Goal: Check status

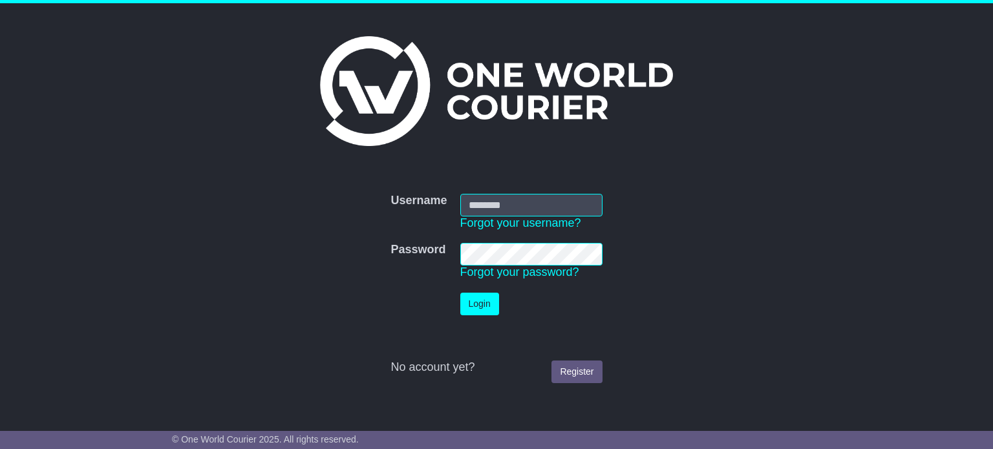
type input "**********"
click at [486, 302] on button "Login" at bounding box center [479, 304] width 39 height 23
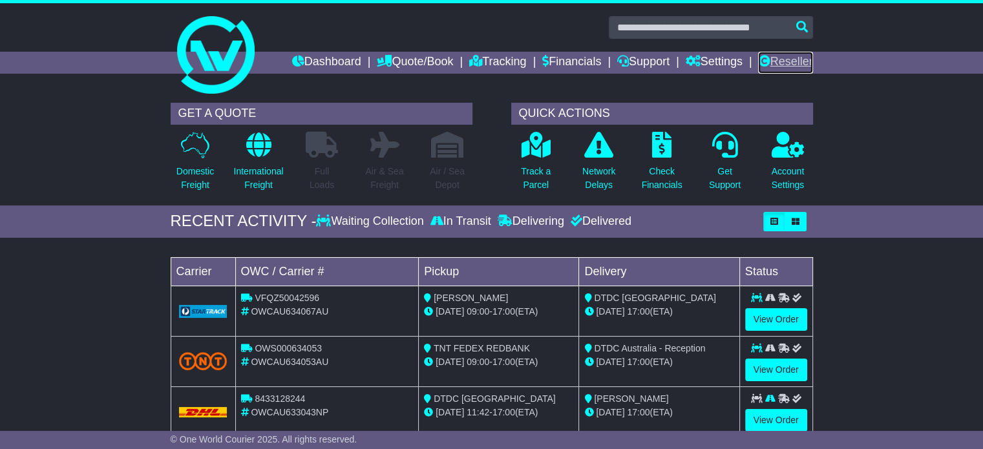
click at [762, 68] on link "Reseller" at bounding box center [785, 63] width 54 height 22
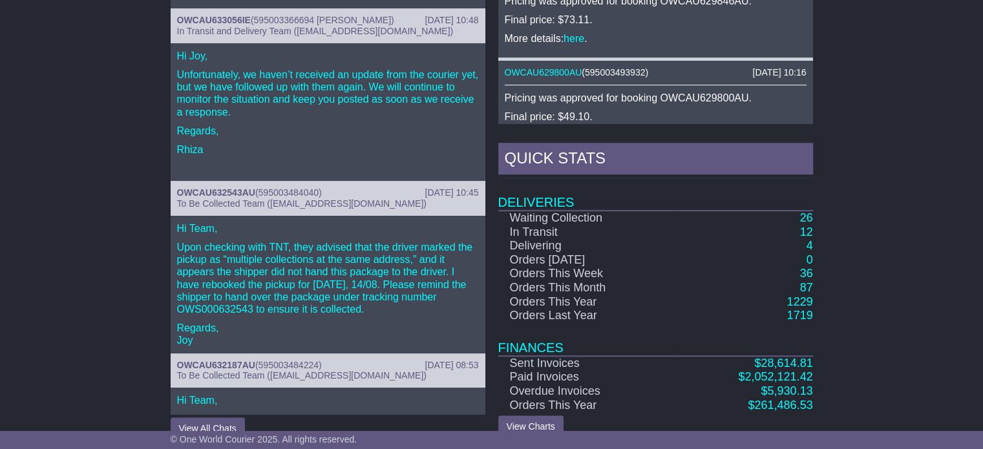
scroll to position [677, 0]
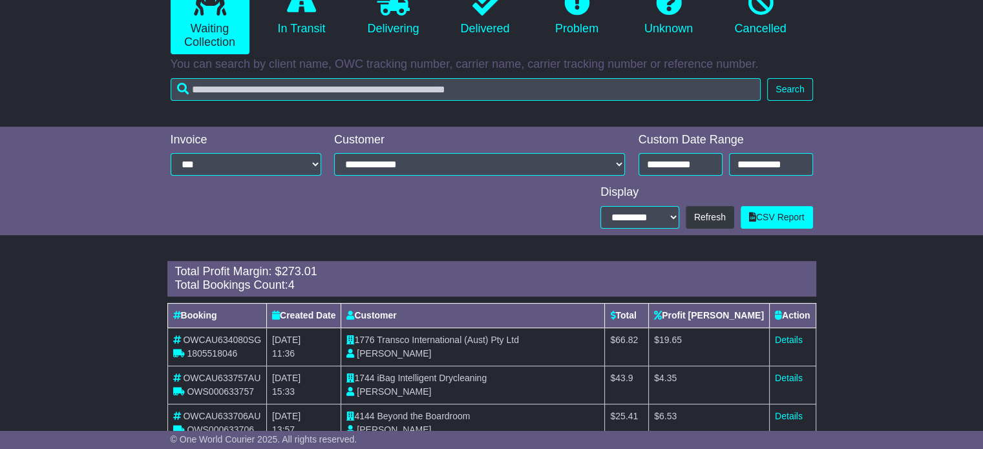
scroll to position [355, 0]
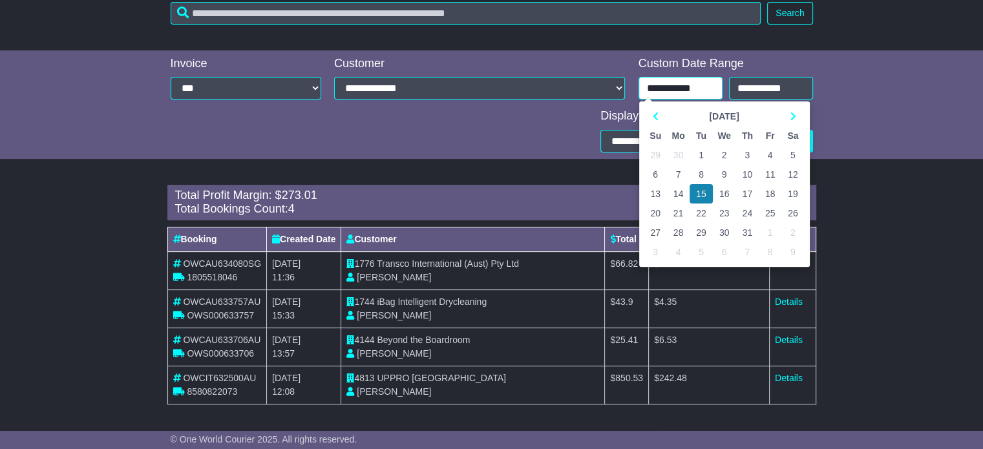
click at [664, 93] on input "**********" at bounding box center [681, 88] width 84 height 23
click at [798, 116] on th at bounding box center [792, 116] width 23 height 19
click at [767, 194] on td "15" at bounding box center [770, 193] width 23 height 19
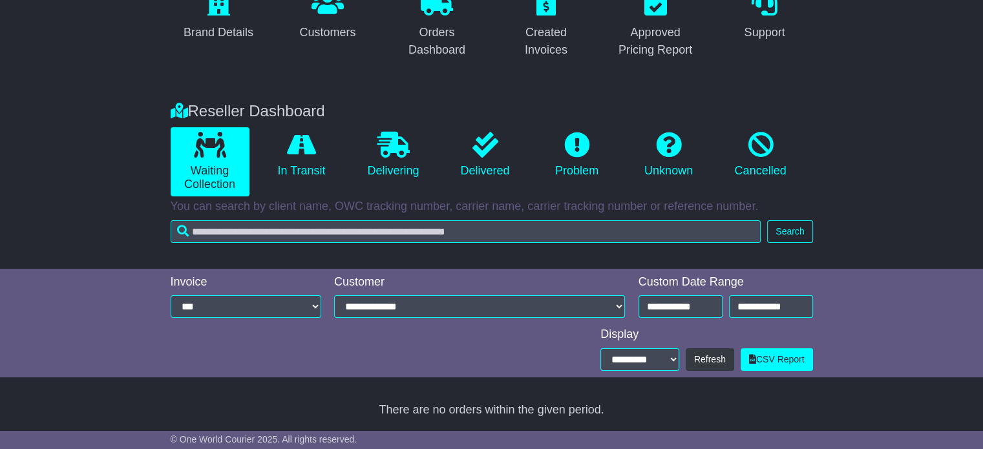
click at [673, 319] on div "**********" at bounding box center [725, 298] width 187 height 47
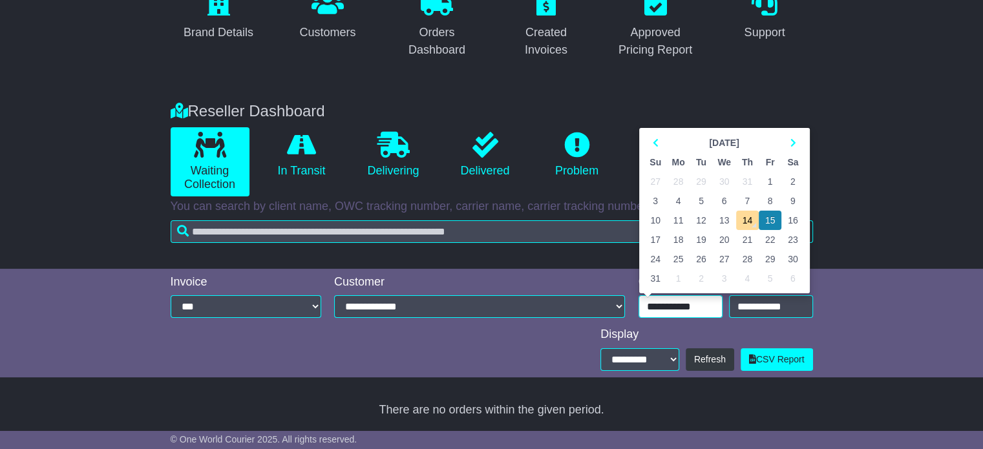
click at [676, 312] on input "**********" at bounding box center [681, 306] width 84 height 23
click at [752, 224] on td "14" at bounding box center [747, 220] width 23 height 19
type input "**********"
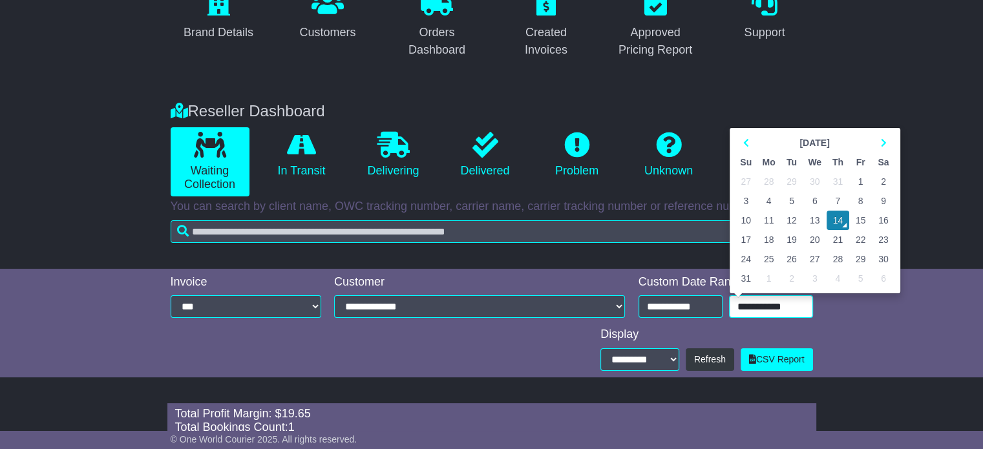
click at [763, 313] on input "**********" at bounding box center [771, 306] width 84 height 23
click at [838, 221] on td "14" at bounding box center [838, 220] width 23 height 19
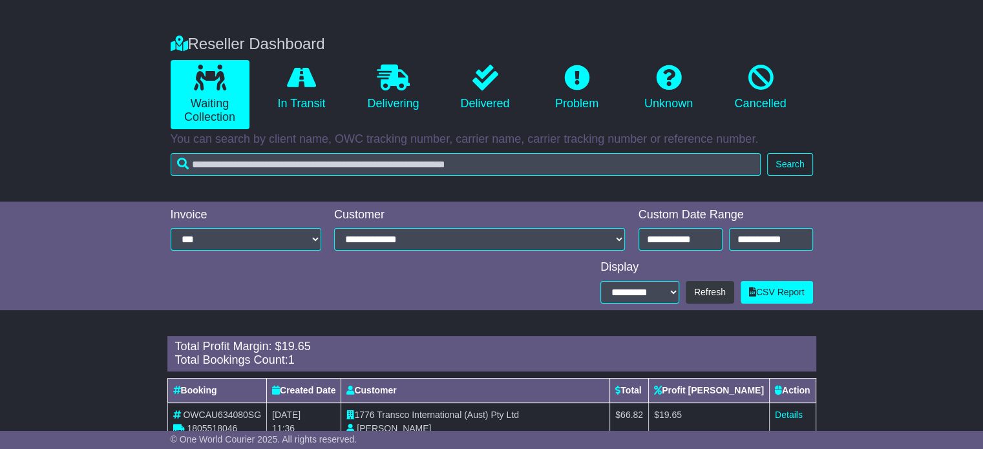
scroll to position [241, 0]
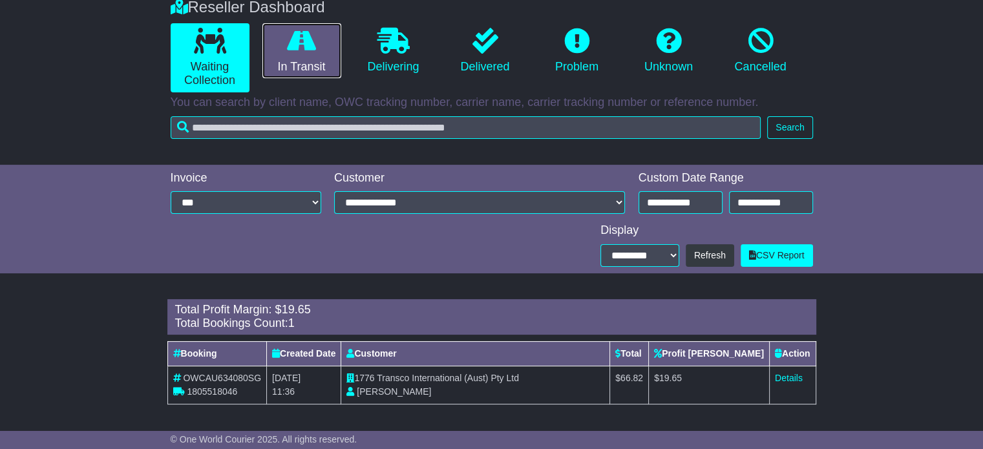
click at [307, 48] on icon at bounding box center [301, 41] width 29 height 26
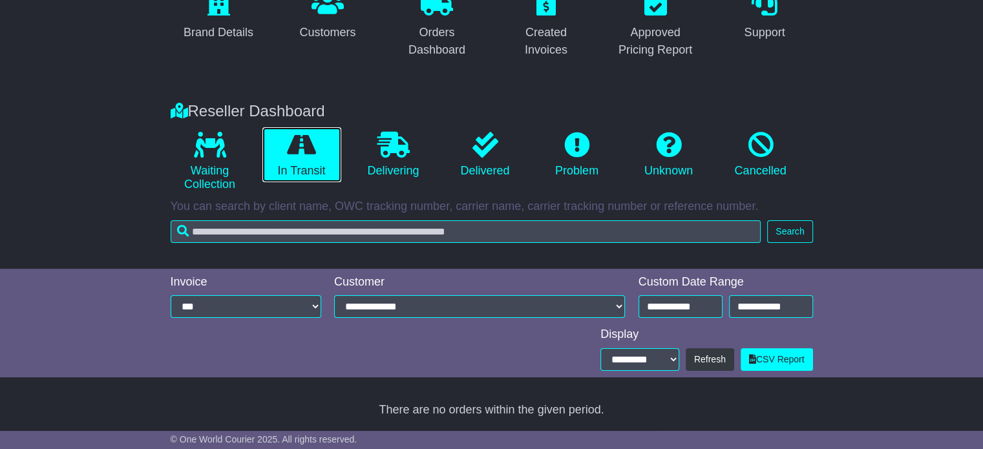
scroll to position [137, 0]
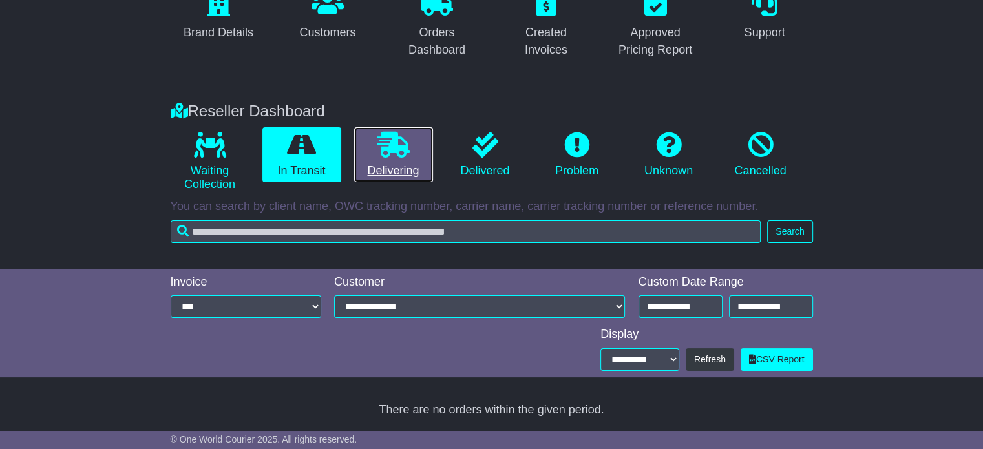
click at [401, 154] on icon at bounding box center [393, 145] width 32 height 26
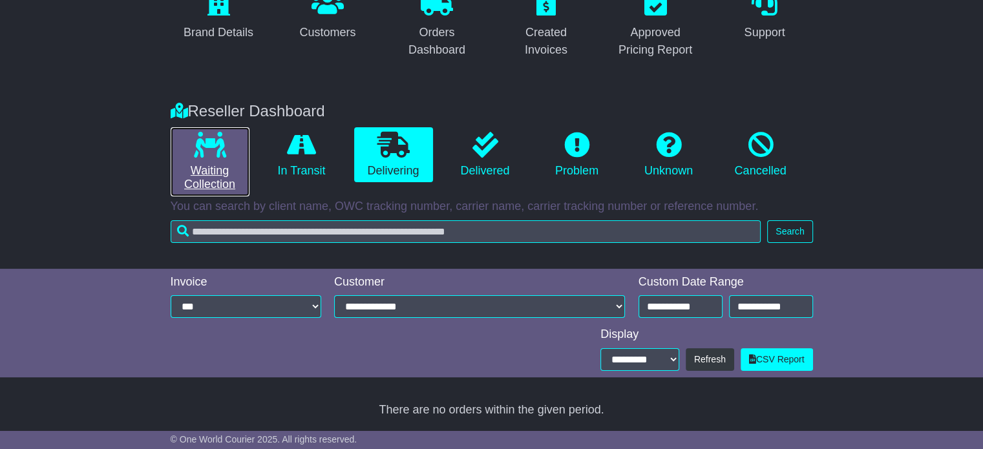
click at [225, 147] on icon at bounding box center [210, 145] width 32 height 26
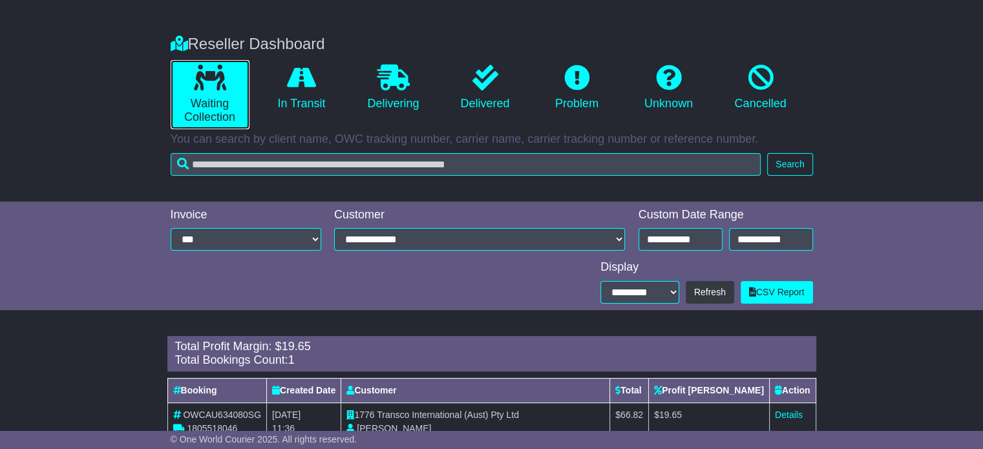
scroll to position [241, 0]
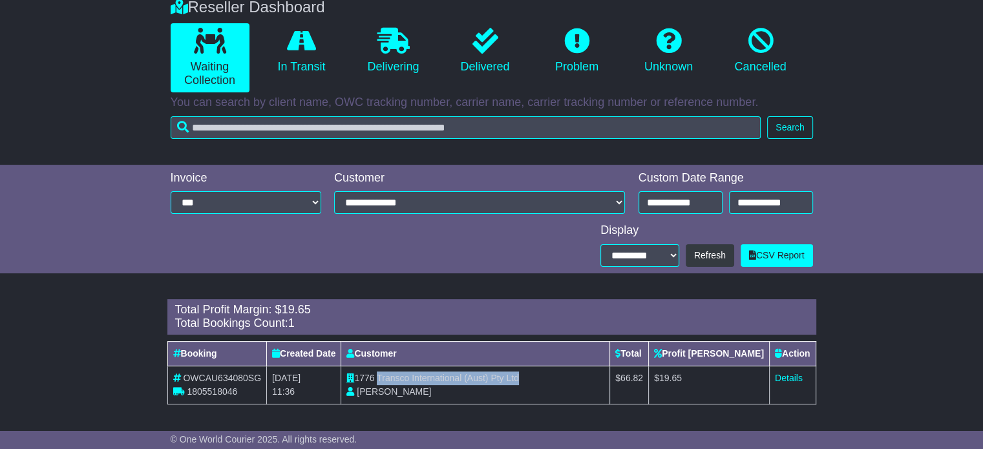
drag, startPoint x: 383, startPoint y: 377, endPoint x: 560, endPoint y: 383, distance: 177.2
click at [560, 383] on td "1776 Transco International (Aust) Pty Ltd Akitha Perera" at bounding box center [475, 385] width 269 height 38
copy span "Transco International (Aust) Pty Ltd"
click at [796, 377] on link "Details" at bounding box center [789, 378] width 28 height 10
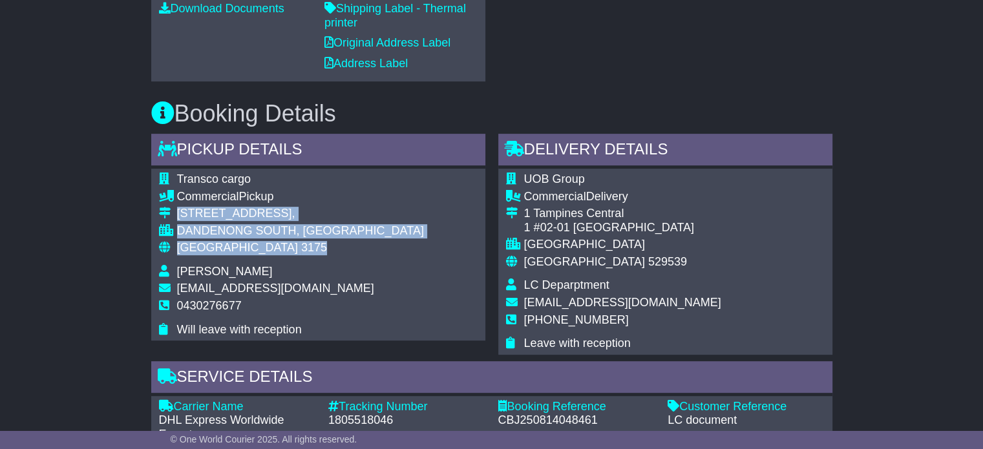
drag, startPoint x: 275, startPoint y: 242, endPoint x: 175, endPoint y: 209, distance: 105.7
click at [175, 209] on tbody "Transco cargo Commercial Pickup [STREET_ADDRESS], [GEOGRAPHIC_DATA], [GEOGRAPHI…" at bounding box center [291, 255] width 265 height 164
copy tbody "[STREET_ADDRESS]"
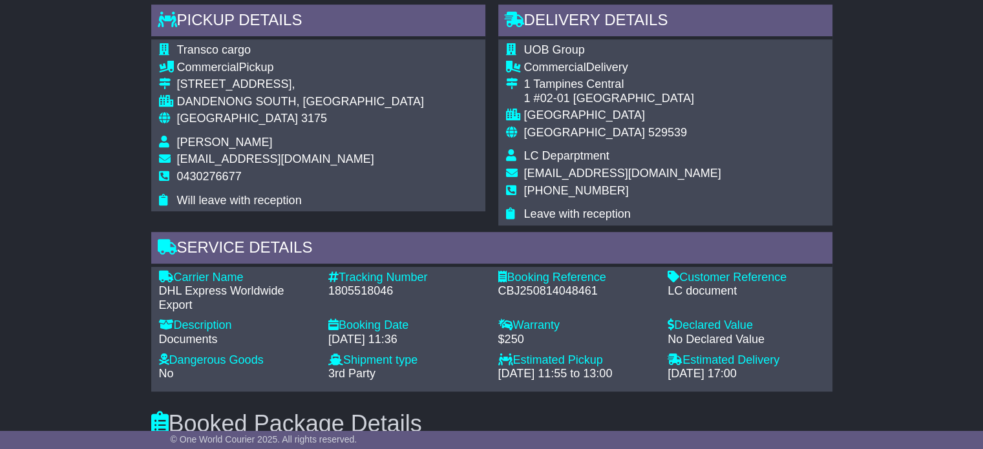
click at [367, 286] on div "1805518046" at bounding box center [406, 291] width 157 height 14
click at [367, 285] on div "1805518046" at bounding box center [406, 291] width 157 height 14
copy div "1805518046"
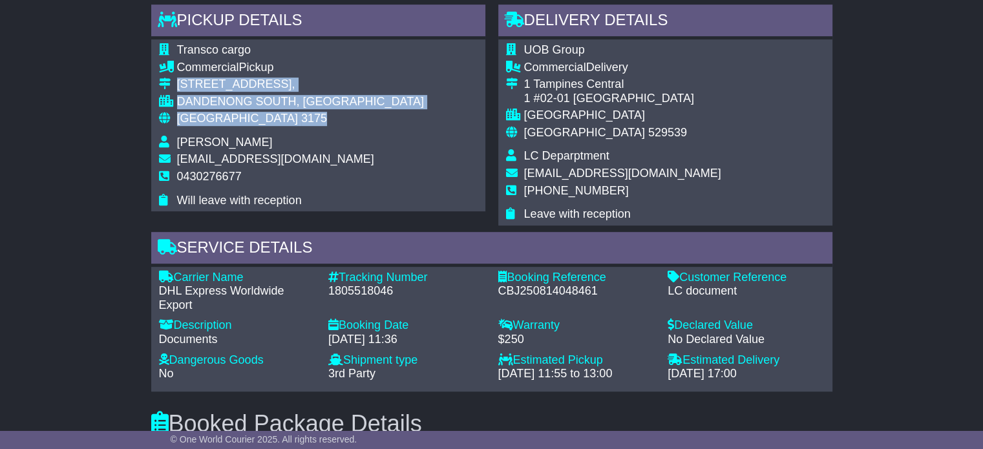
drag, startPoint x: 261, startPoint y: 122, endPoint x: 171, endPoint y: 88, distance: 96.5
click at [171, 88] on tbody "Transco cargo Commercial Pickup [STREET_ADDRESS], [GEOGRAPHIC_DATA], [GEOGRAPHI…" at bounding box center [291, 125] width 265 height 164
copy tbody "[STREET_ADDRESS]"
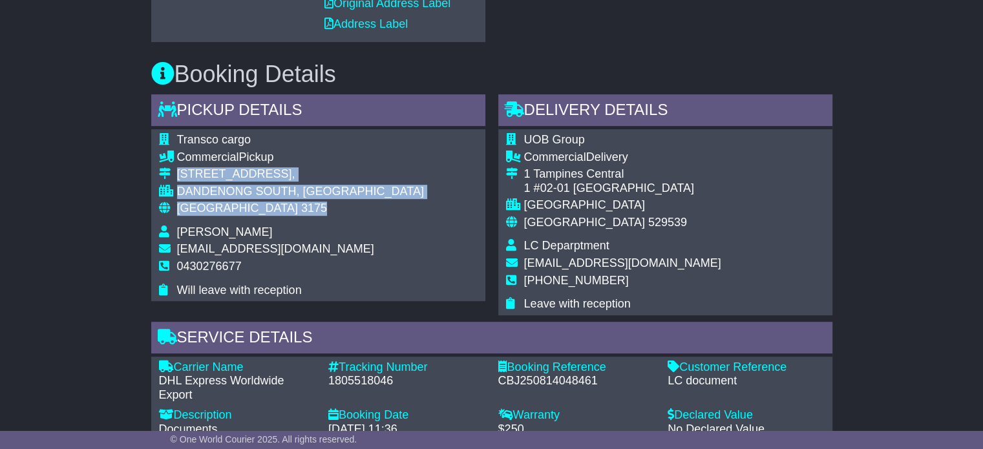
scroll to position [711, 0]
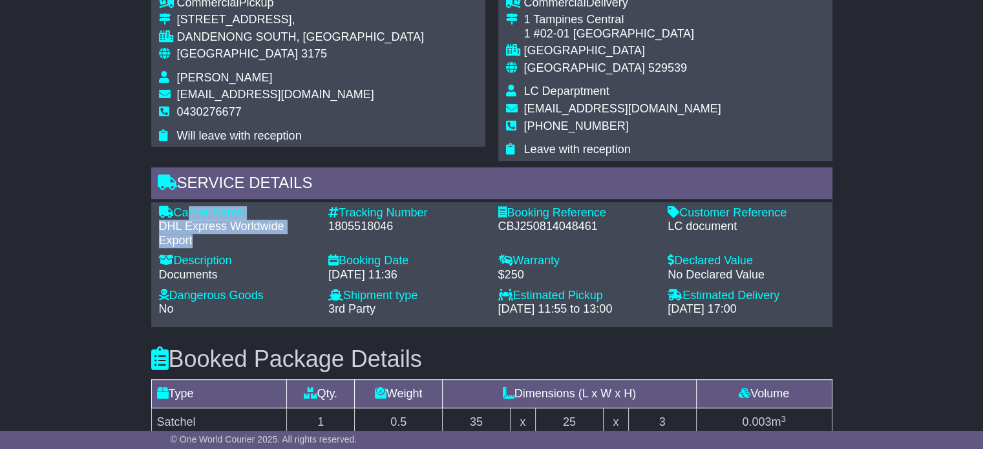
drag, startPoint x: 209, startPoint y: 243, endPoint x: 182, endPoint y: 207, distance: 45.6
click at [182, 207] on div "Carrier Name - DHL Express Worldwide Export" at bounding box center [238, 227] width 170 height 42
drag, startPoint x: 178, startPoint y: 209, endPoint x: 194, endPoint y: 242, distance: 36.4
click at [194, 242] on div "Carrier Name - DHL Express Worldwide Export" at bounding box center [238, 227] width 170 height 42
copy div "Carrier Name - DHL Express Worldwide Export"
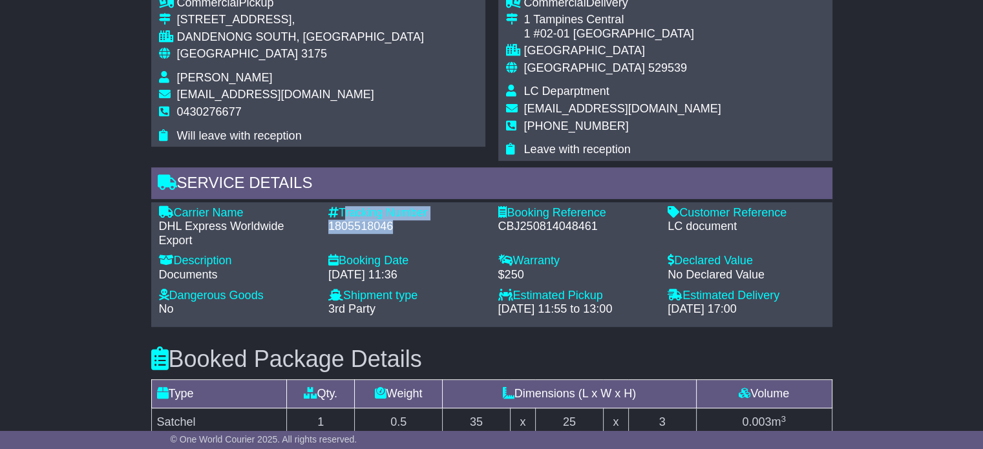
drag, startPoint x: 392, startPoint y: 221, endPoint x: 341, endPoint y: 207, distance: 52.2
click at [341, 207] on div "Tracking Number - 1805518046" at bounding box center [407, 227] width 170 height 42
copy div "Tracking Number - 1805518046"
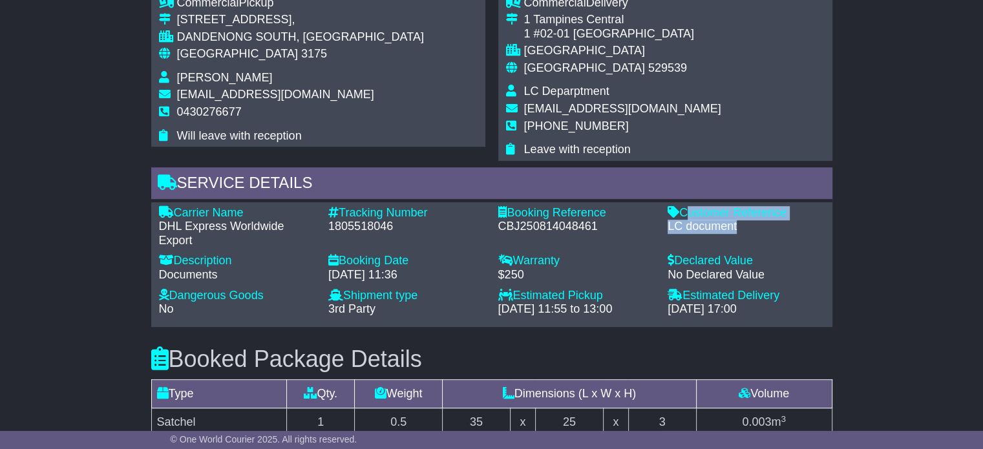
drag, startPoint x: 736, startPoint y: 224, endPoint x: 686, endPoint y: 211, distance: 52.0
click at [686, 211] on div "Customer Reference - LC document" at bounding box center [746, 227] width 170 height 42
copy div "Customer Reference - LC document"
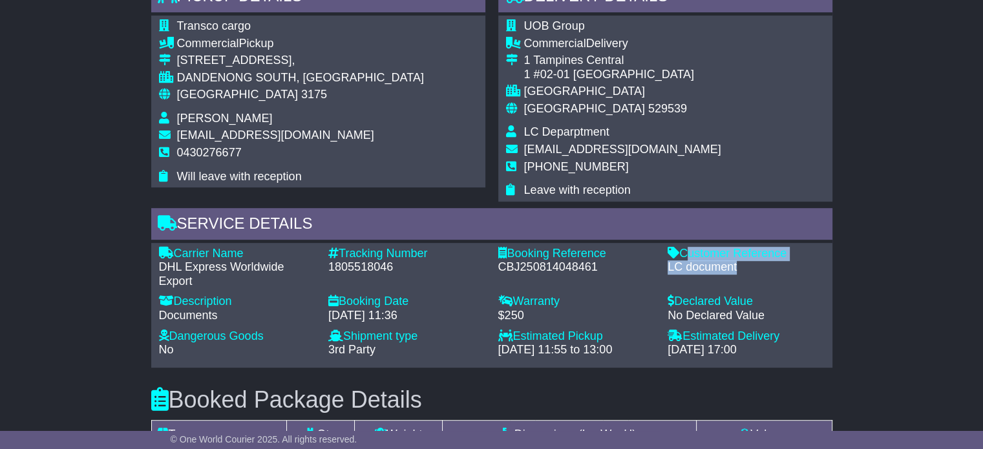
scroll to position [776, 0]
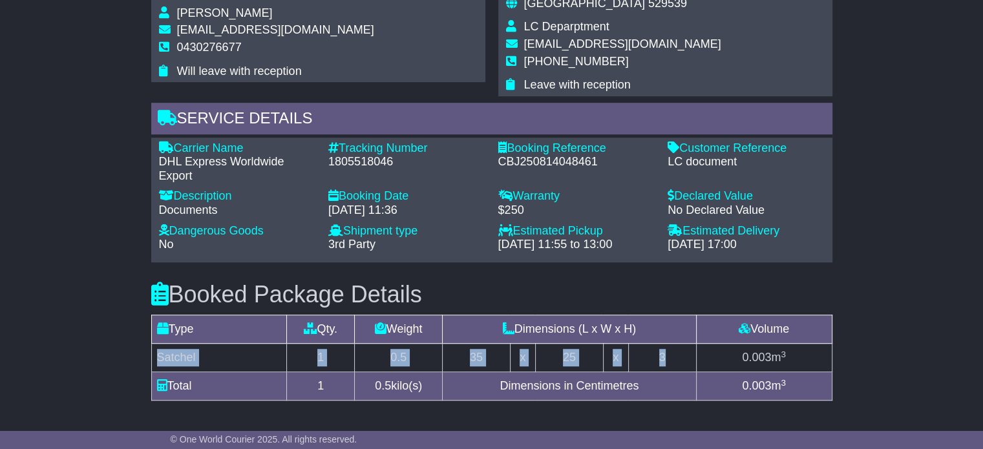
drag, startPoint x: 681, startPoint y: 356, endPoint x: 158, endPoint y: 357, distance: 522.9
click at [158, 357] on tr "Satchel 1 0.5 35 x 25 x 3 0.003 m 3" at bounding box center [491, 358] width 681 height 28
copy tr "Satchel 1 0.5 35 x 25 x 3"
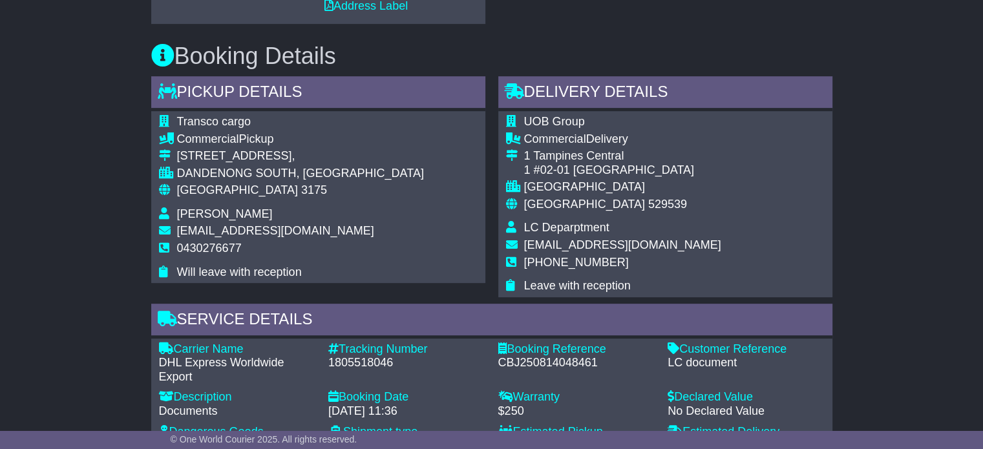
scroll to position [452, 0]
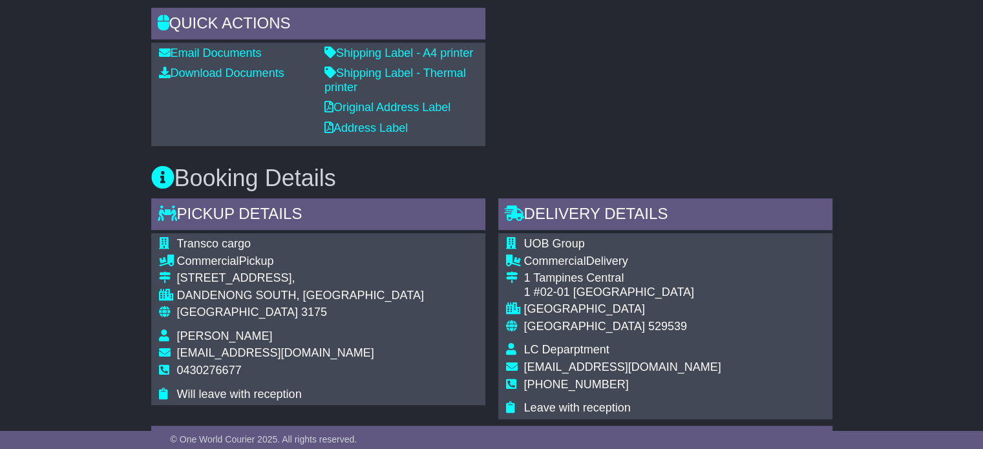
click at [551, 346] on span "LC Deparptment" at bounding box center [566, 349] width 85 height 13
click at [550, 346] on span "LC Deparptment" at bounding box center [566, 349] width 85 height 13
click at [546, 346] on span "LC Deparptment" at bounding box center [566, 349] width 85 height 13
click at [545, 346] on span "LC Deparptment" at bounding box center [566, 349] width 85 height 13
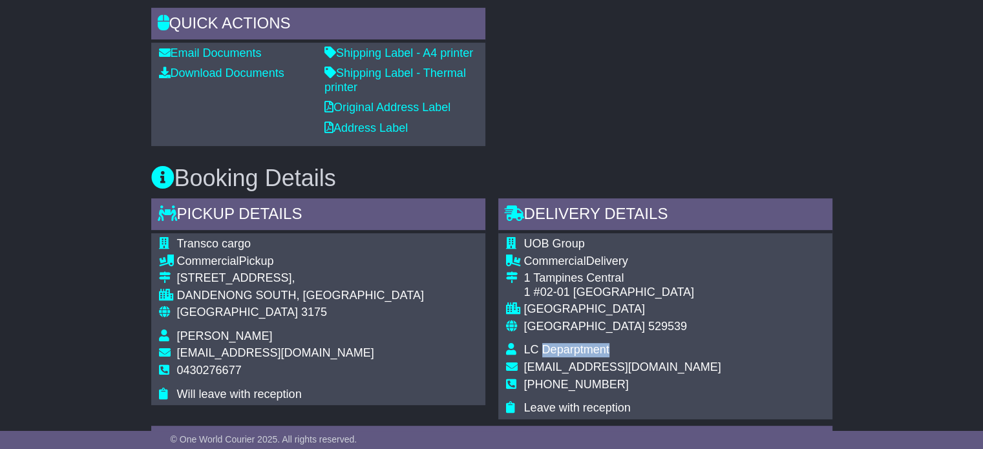
click at [545, 346] on span "LC Deparptment" at bounding box center [566, 349] width 85 height 13
click at [556, 383] on span "[PHONE_NUMBER]" at bounding box center [576, 384] width 105 height 13
copy span "61420544549"
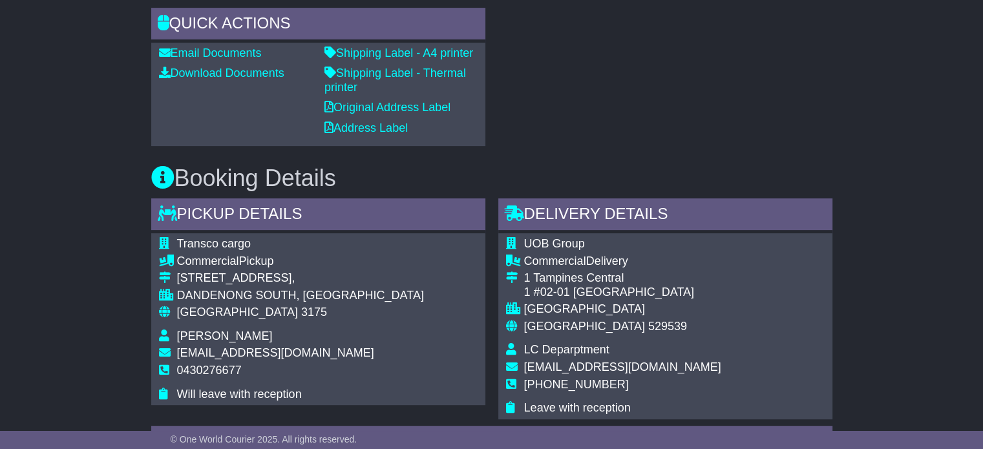
click at [218, 310] on span "[GEOGRAPHIC_DATA]" at bounding box center [237, 312] width 121 height 13
copy tbody "Australia 3175"
click at [575, 324] on span "[GEOGRAPHIC_DATA]" at bounding box center [584, 326] width 121 height 13
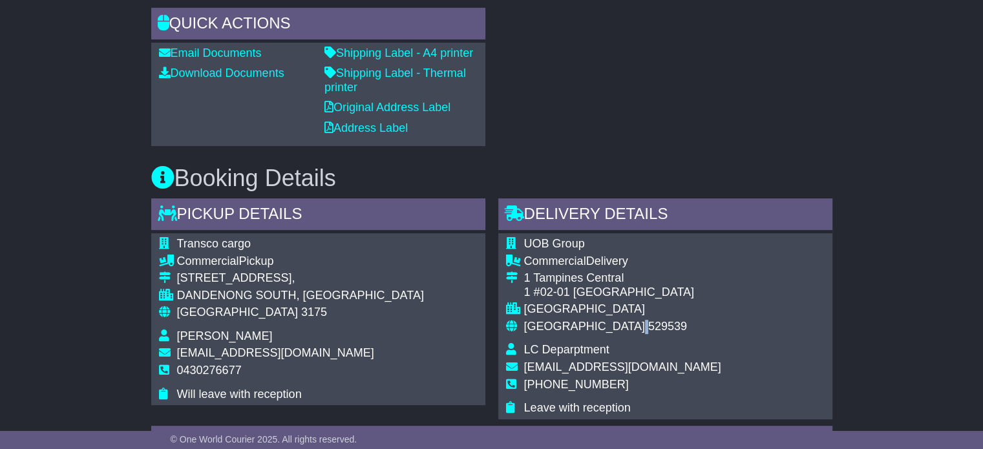
click at [575, 324] on span "[GEOGRAPHIC_DATA]" at bounding box center [584, 326] width 121 height 13
copy tbody "Singapore 529539"
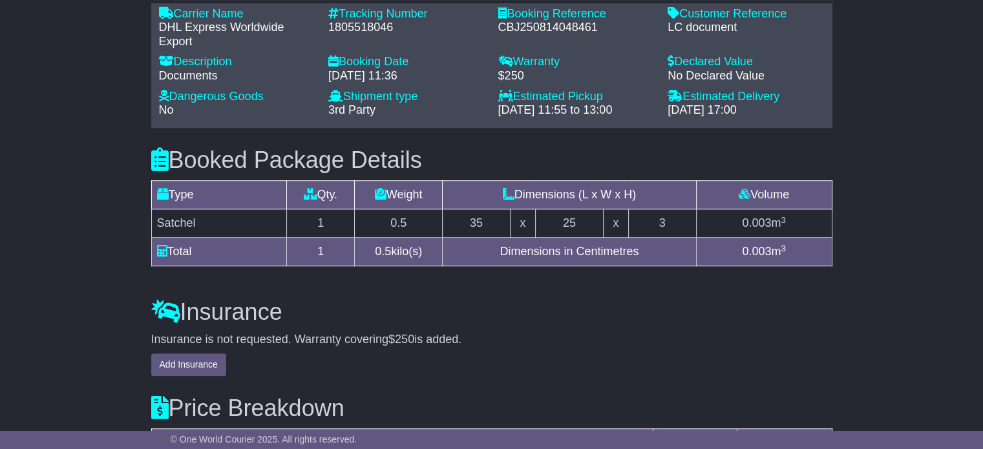
scroll to position [1104, 0]
